Goal: Navigation & Orientation: Find specific page/section

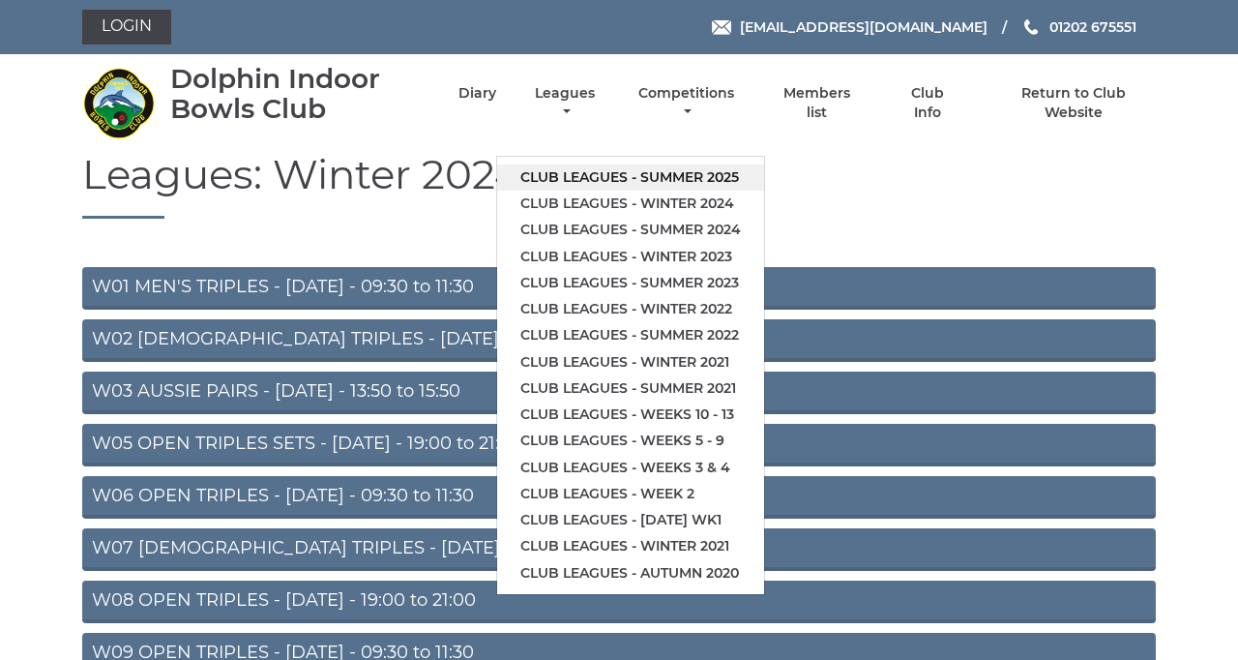
click at [764, 191] on link "Club leagues - Summer 2025" at bounding box center [630, 177] width 267 height 26
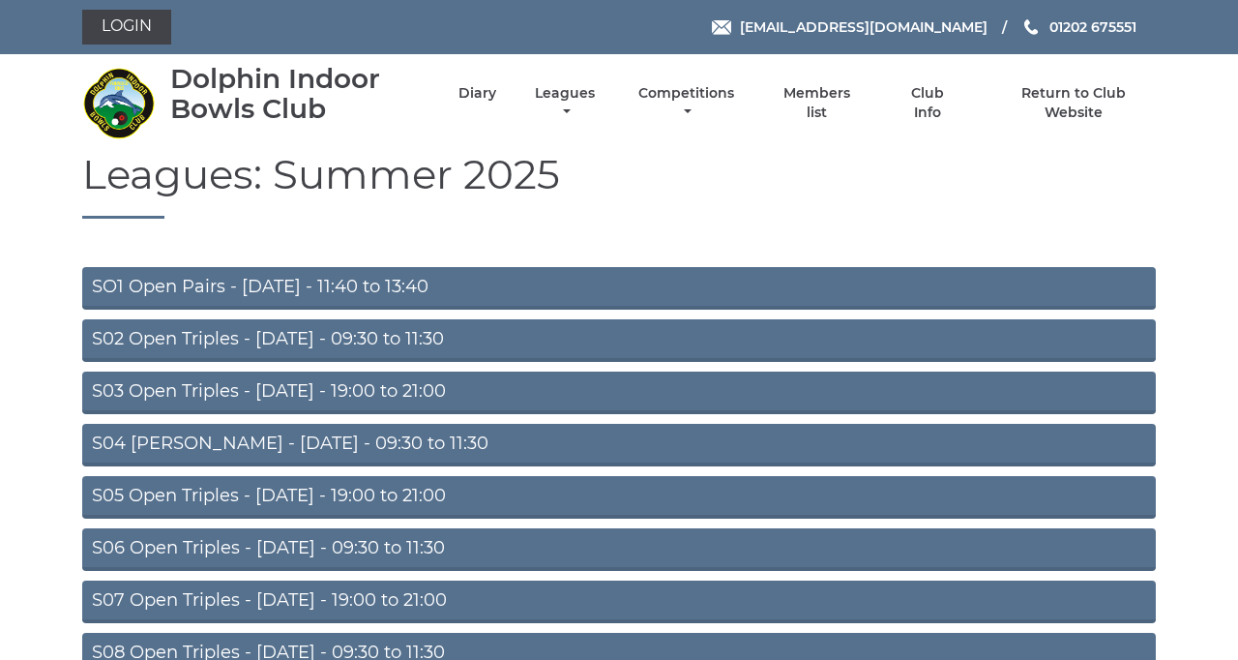
click at [584, 309] on link "SO1 Open Pairs - Monday - 11:40 to 13:40" at bounding box center [619, 288] width 1074 height 43
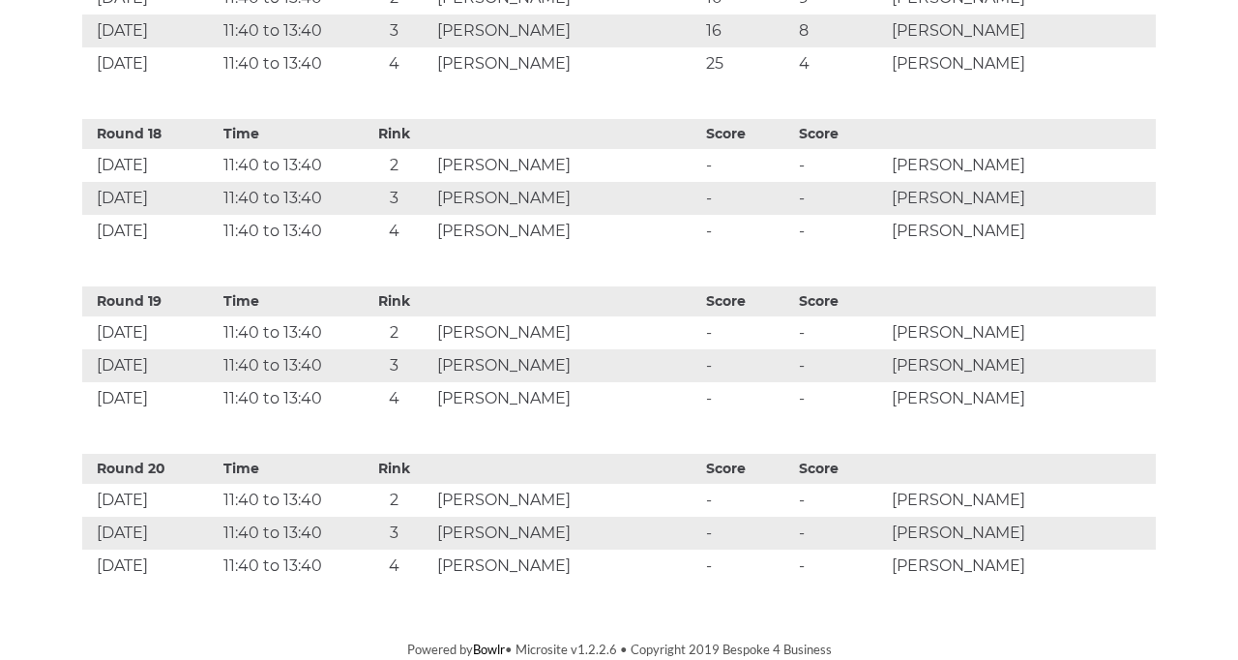
scroll to position [6524, 0]
